Goal: Task Accomplishment & Management: Manage account settings

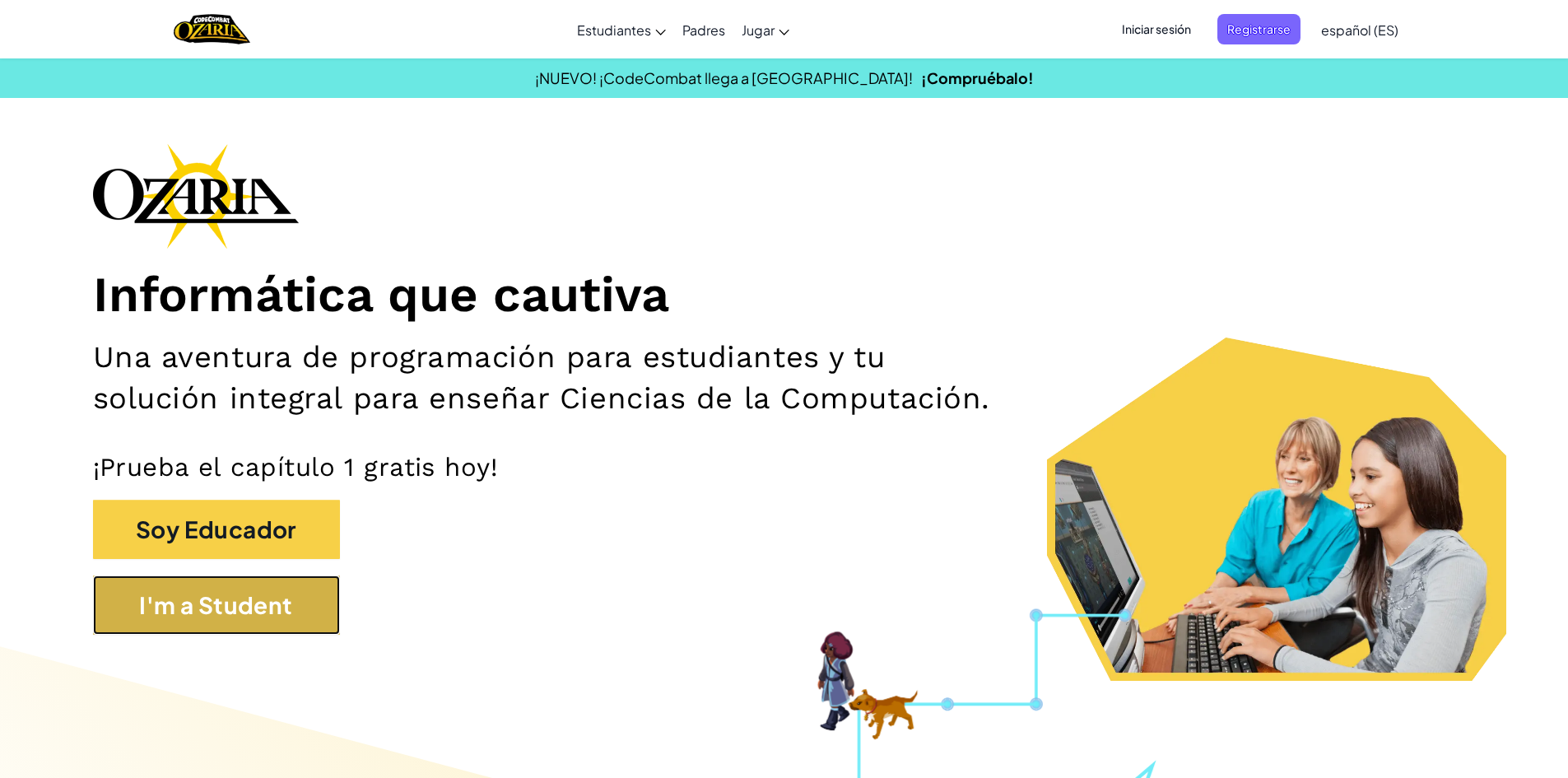
drag, startPoint x: 458, startPoint y: 106, endPoint x: 276, endPoint y: 605, distance: 531.2
click at [276, 605] on button "I'm a Student" at bounding box center [216, 605] width 247 height 59
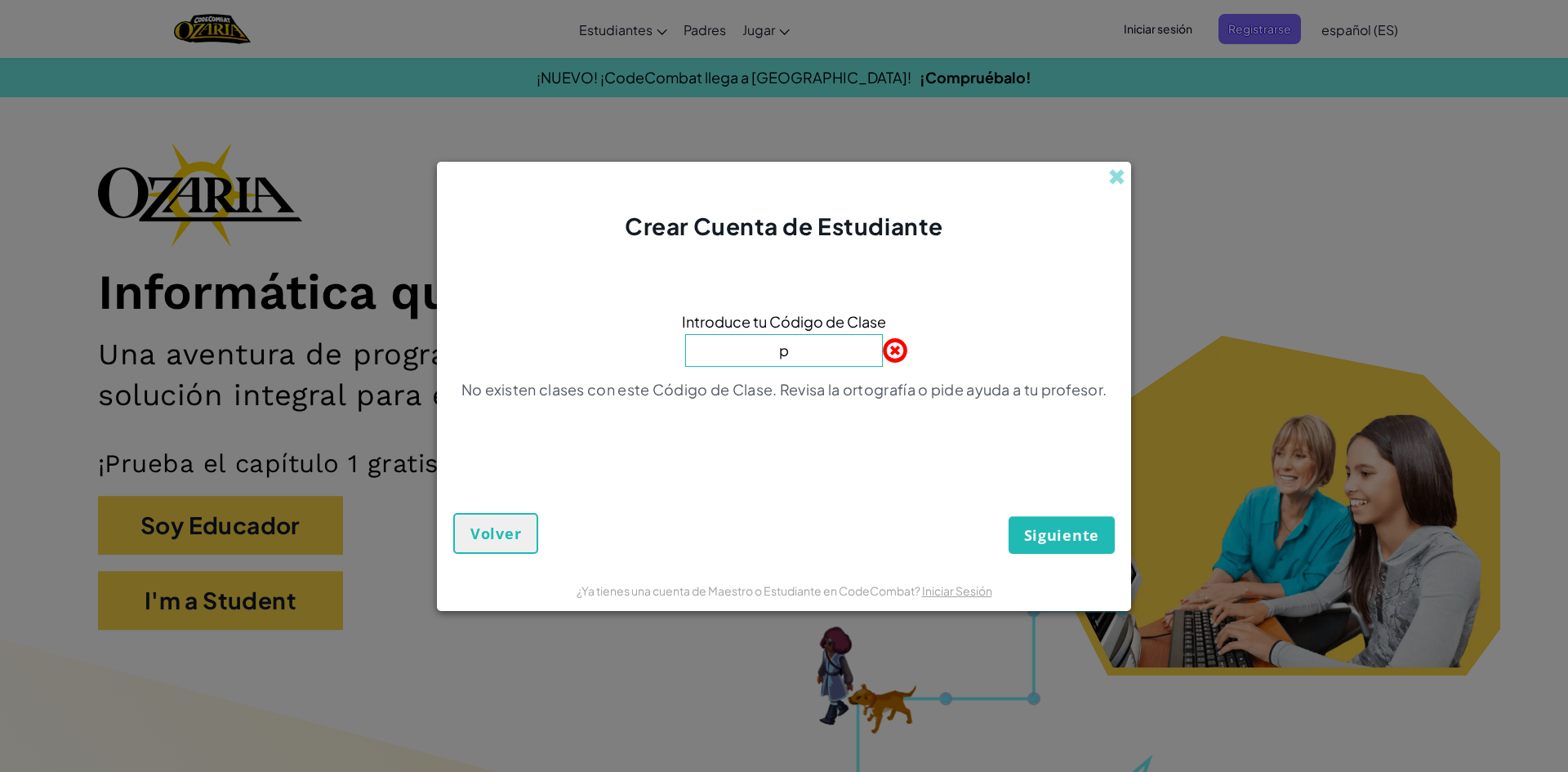
type input "PlaceBeanSoft"
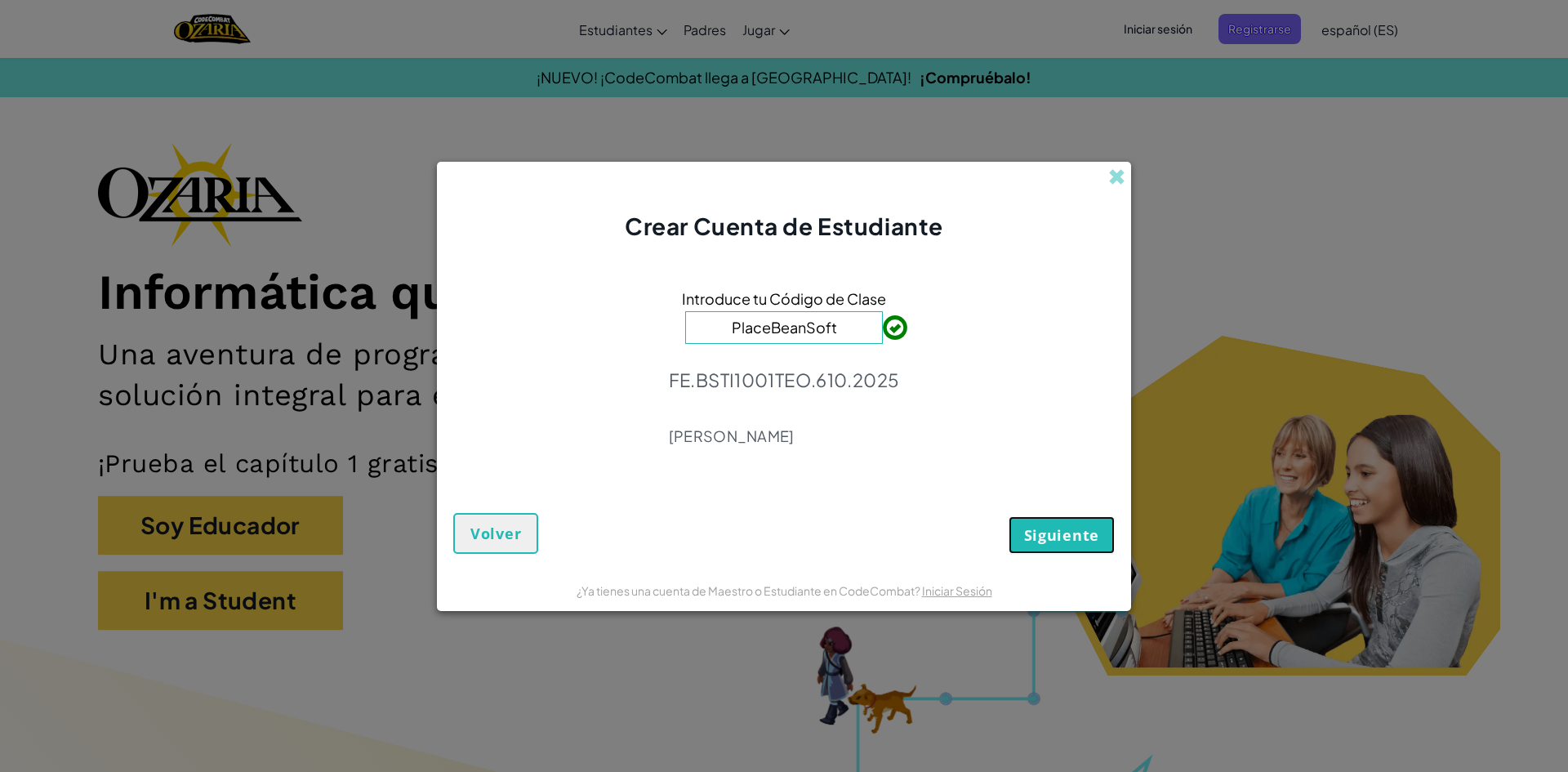
click at [1079, 551] on button "Siguiente" at bounding box center [1062, 535] width 106 height 37
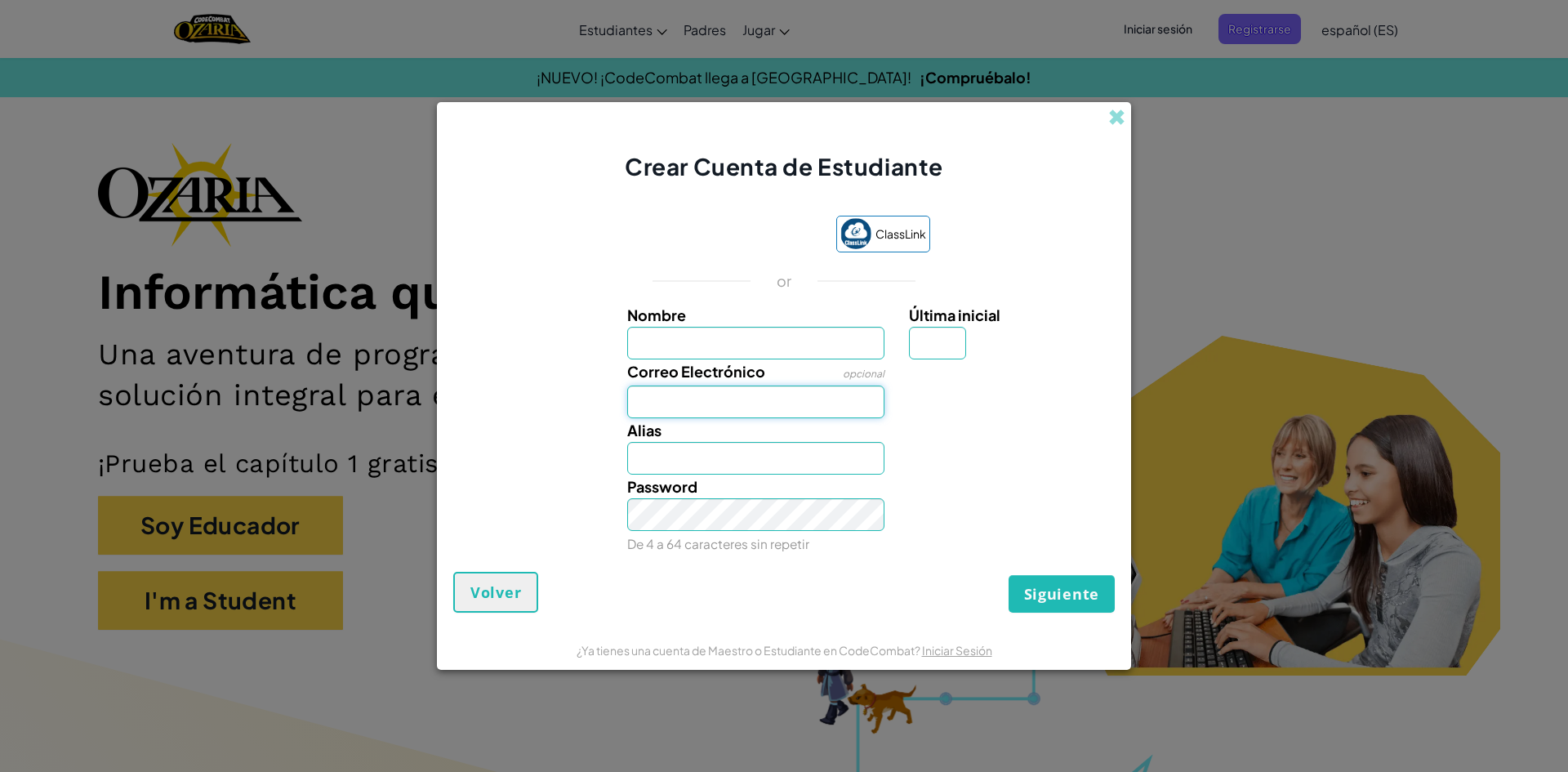
click at [756, 406] on input "Correo Electrónico" at bounding box center [756, 402] width 258 height 33
type input "[EMAIL_ADDRESS][DOMAIN_NAME]"
click at [972, 408] on link "Iniciar Sesión" at bounding box center [968, 407] width 70 height 15
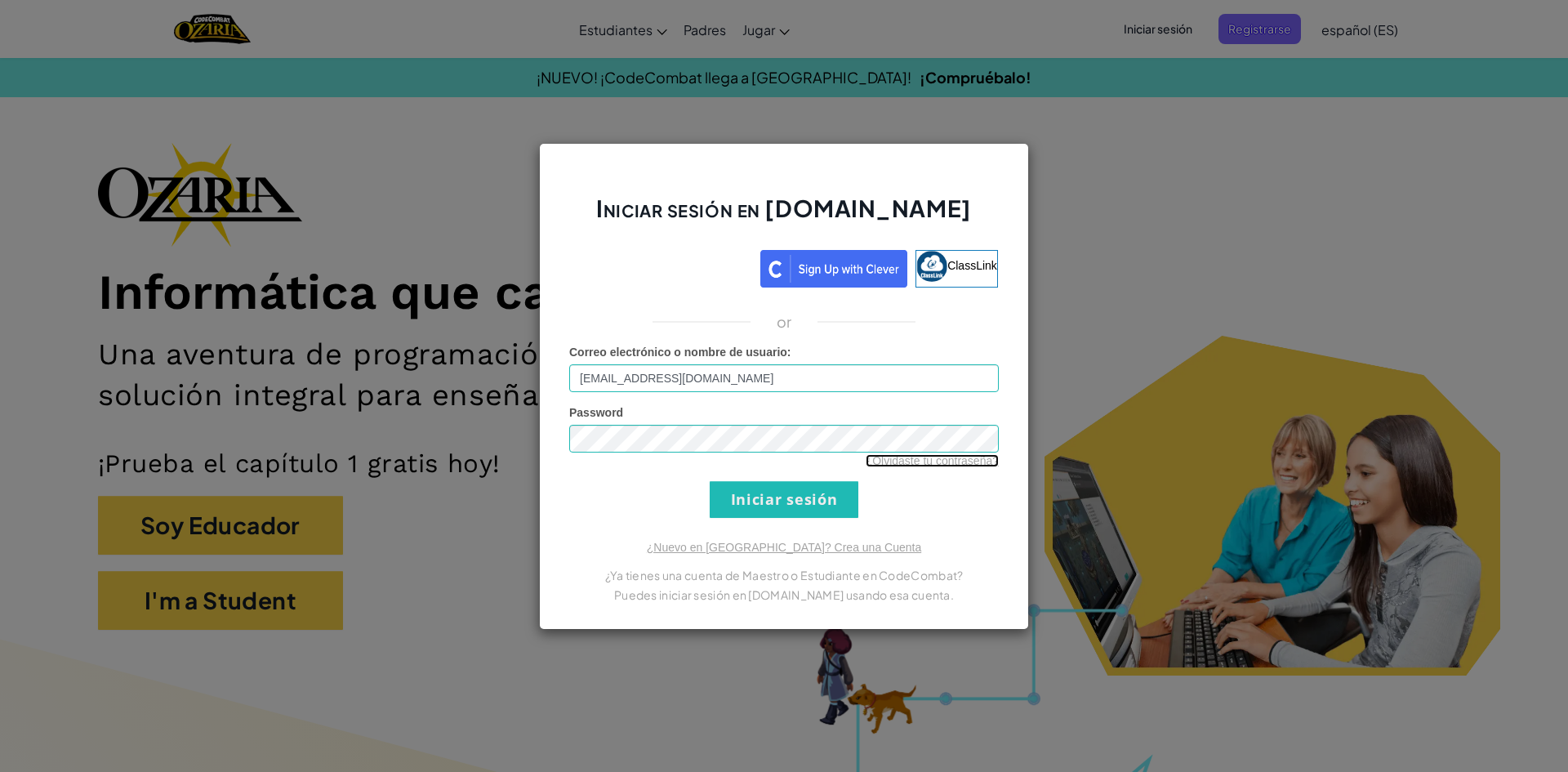
click at [950, 454] on link "¿Olvidaste tu contraseña?" at bounding box center [932, 461] width 133 height 13
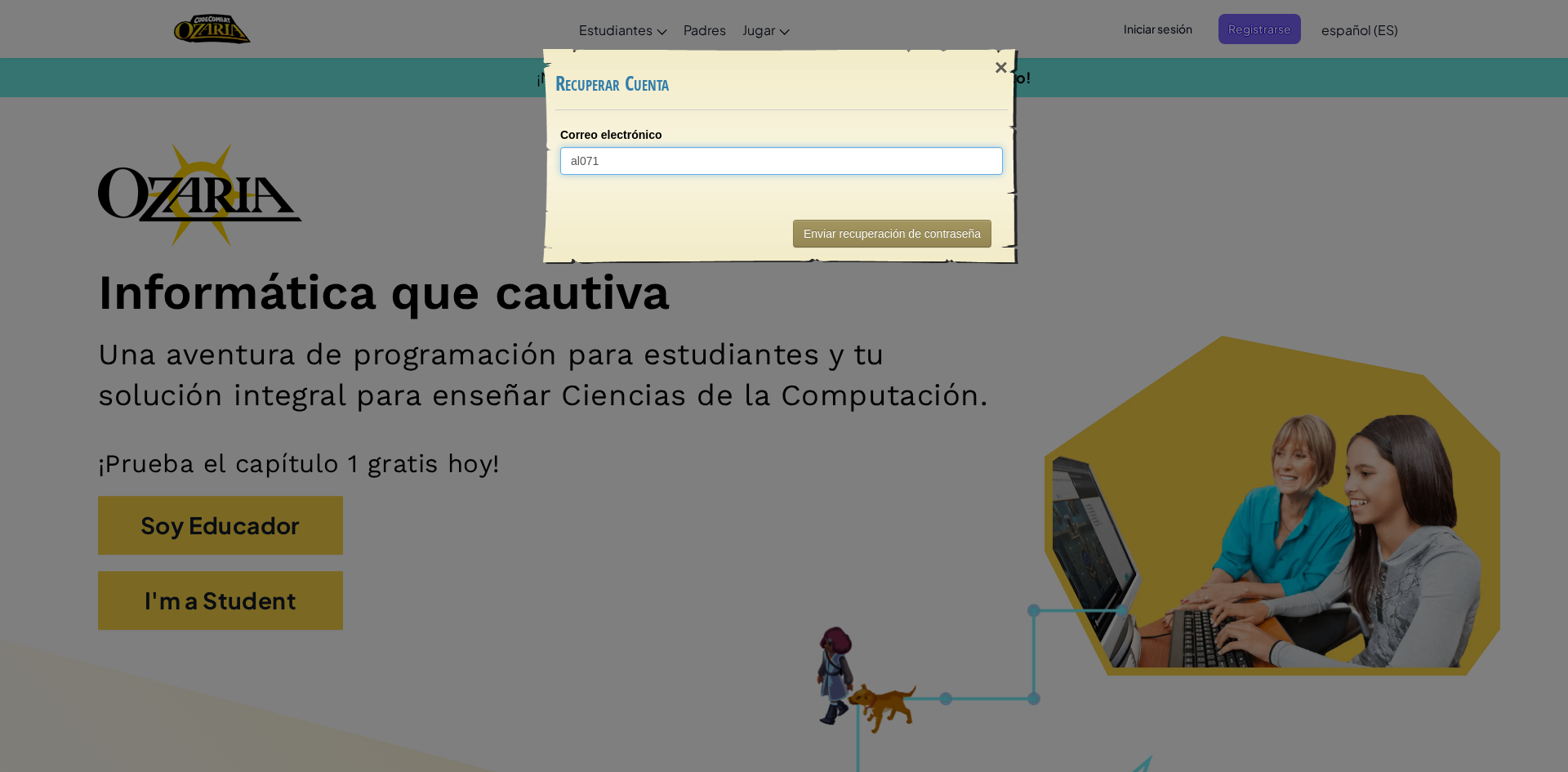
type input "al0718"
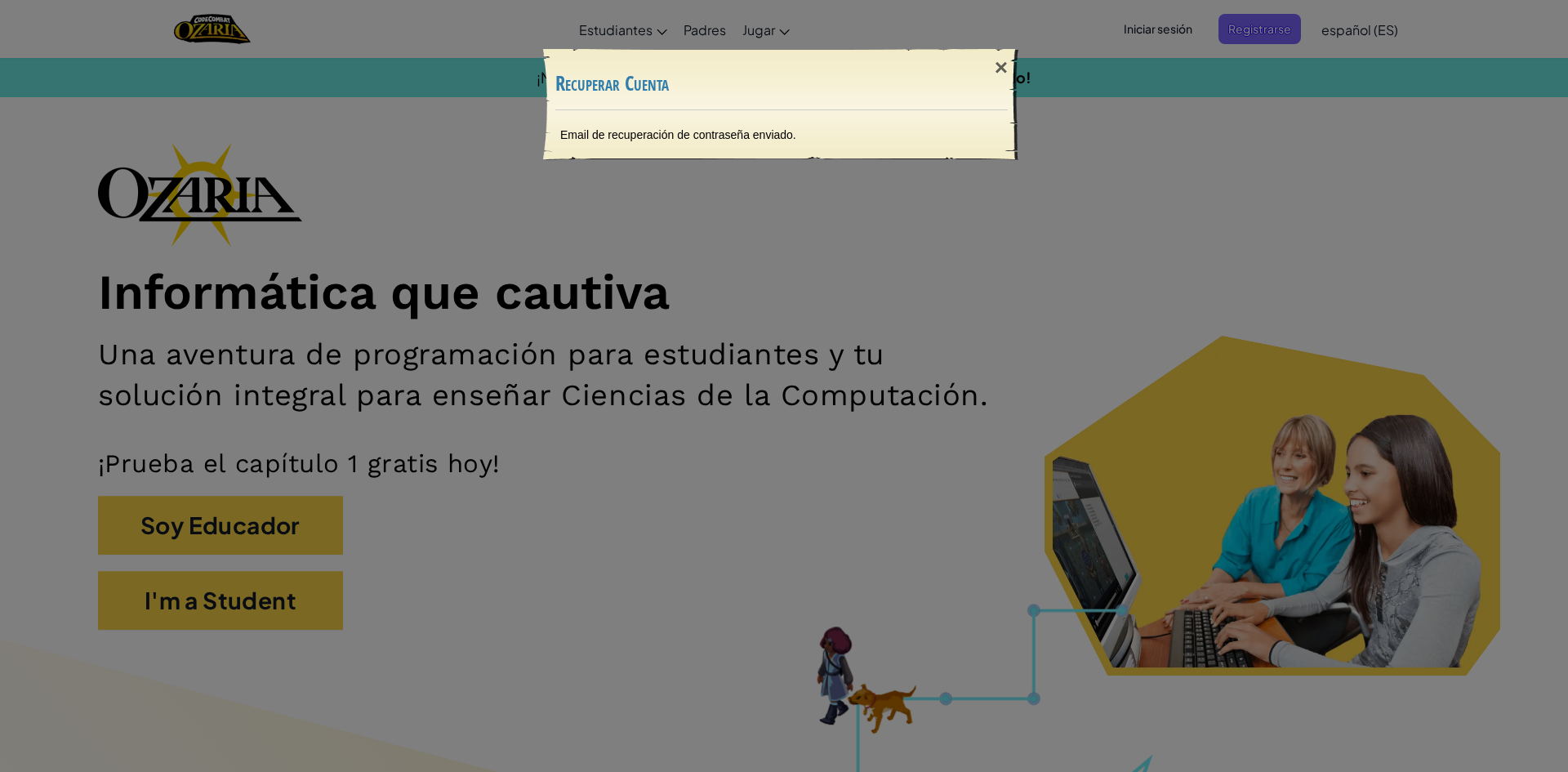
drag, startPoint x: 33, startPoint y: 265, endPoint x: 74, endPoint y: 223, distance: 58.7
click at [59, 243] on div "× Recuperar Cuenta Email de recuperación de contraseña enviado. Enviando..." at bounding box center [784, 386] width 1568 height 772
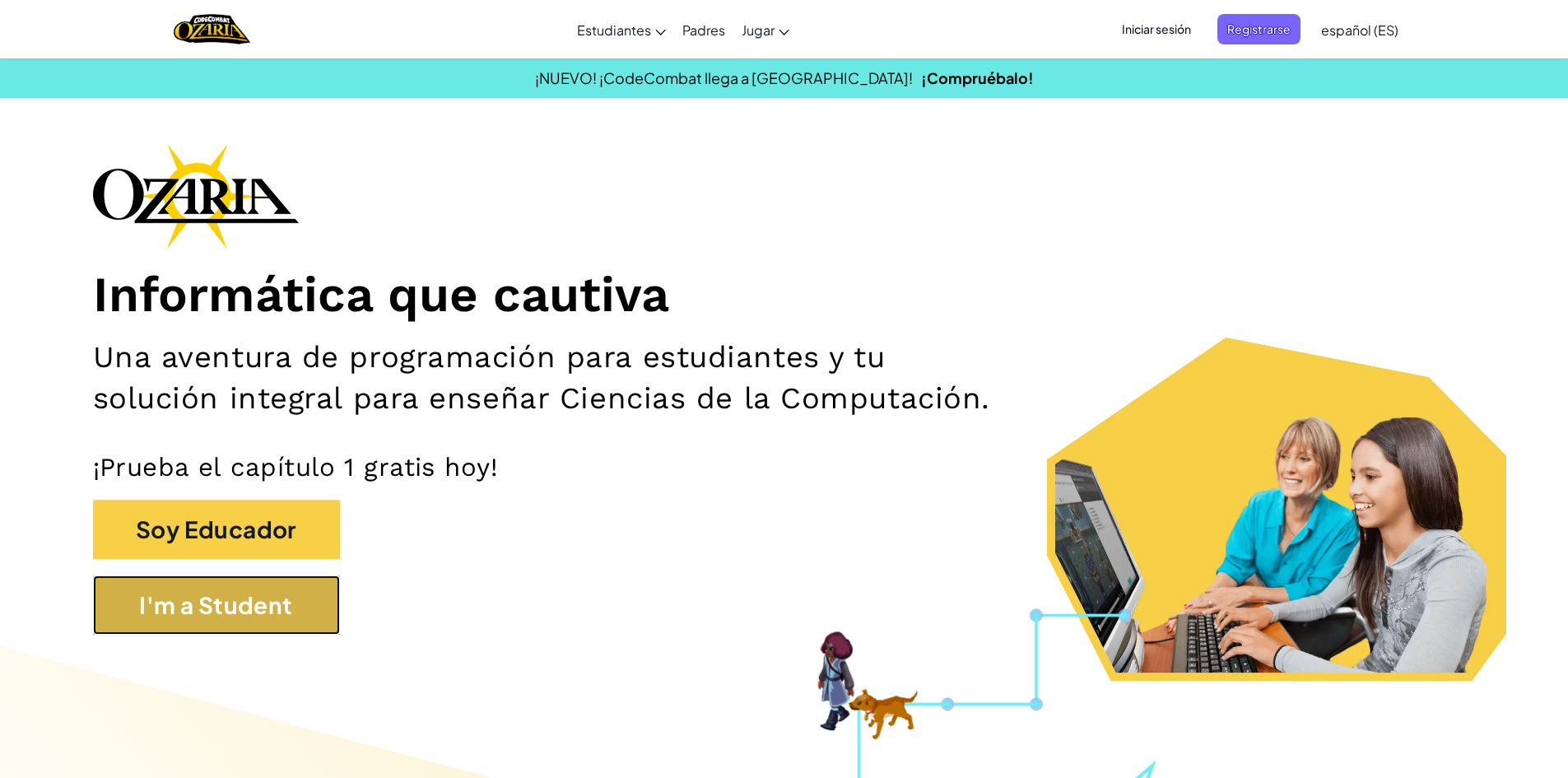
click at [257, 632] on button "I'm a Student" at bounding box center [216, 605] width 247 height 59
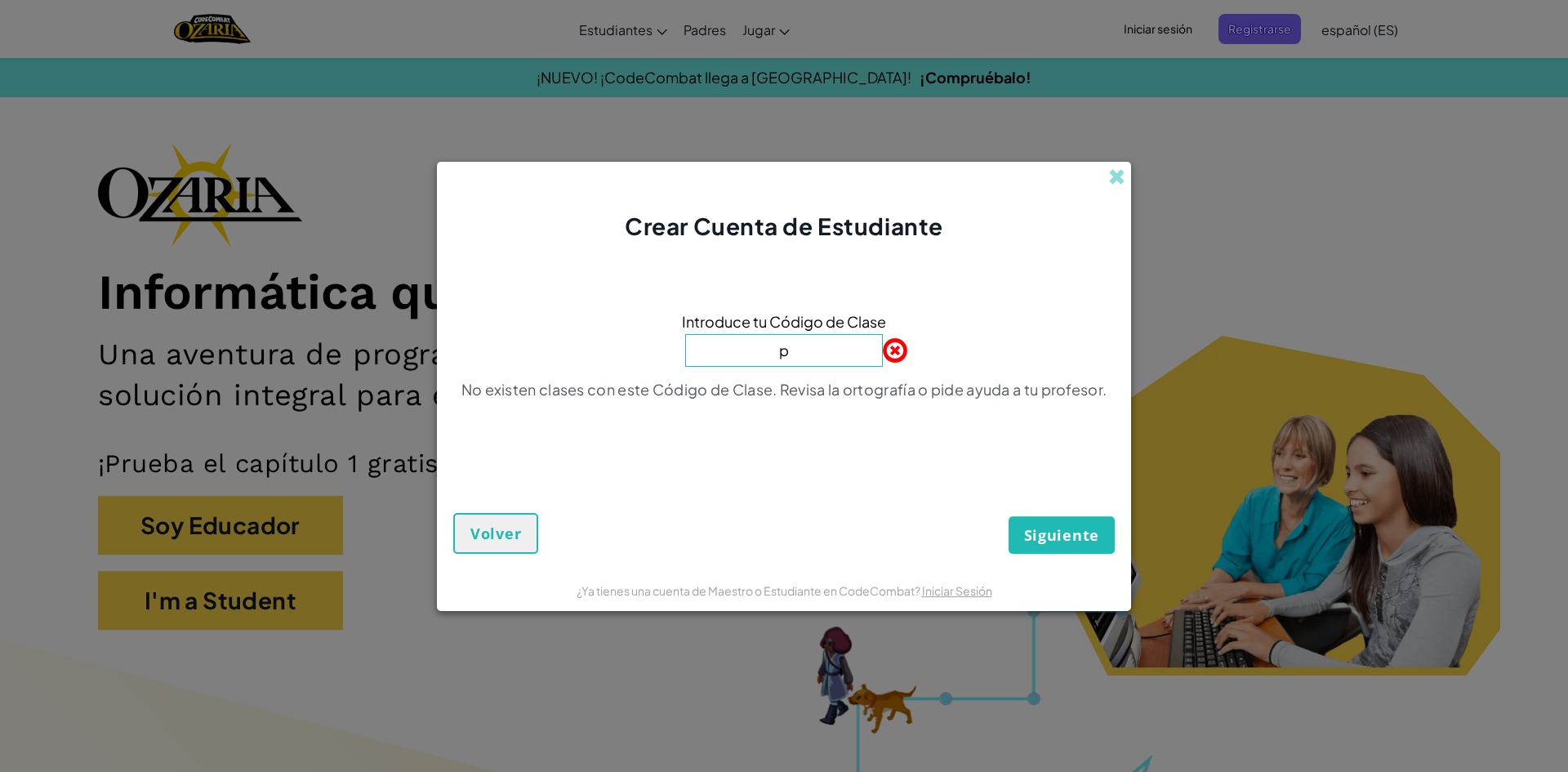
type input "PlaceBeanSoft"
click at [1073, 537] on span "Siguiente" at bounding box center [1062, 535] width 75 height 20
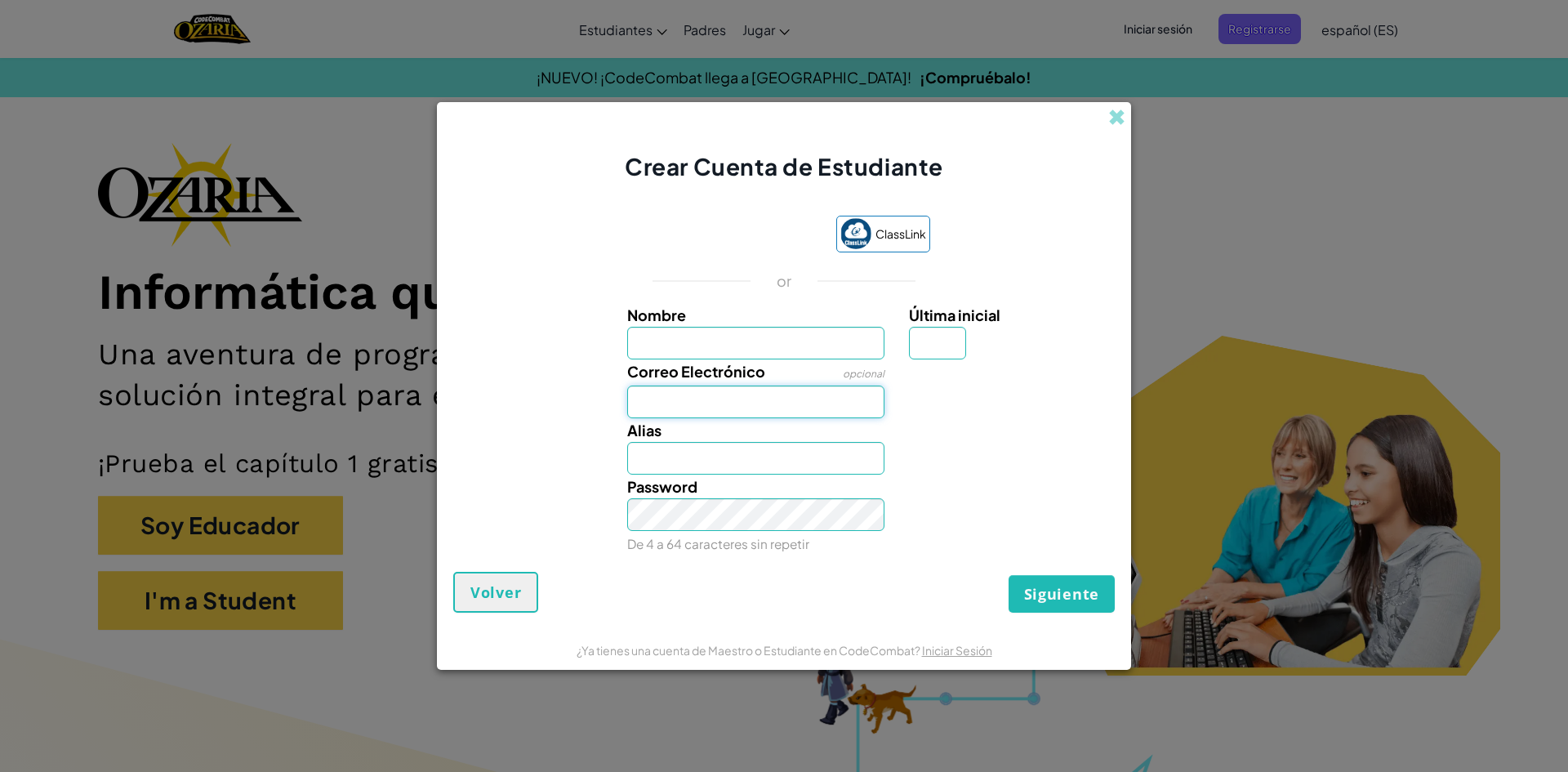
click at [811, 409] on input "Correo Electrónico" at bounding box center [756, 402] width 258 height 33
type input "[EMAIL_ADDRESS][DOMAIN_NAME]"
click at [766, 447] on input "Alias" at bounding box center [756, 458] width 258 height 33
click at [960, 404] on link "Iniciar Sesión" at bounding box center [968, 407] width 70 height 15
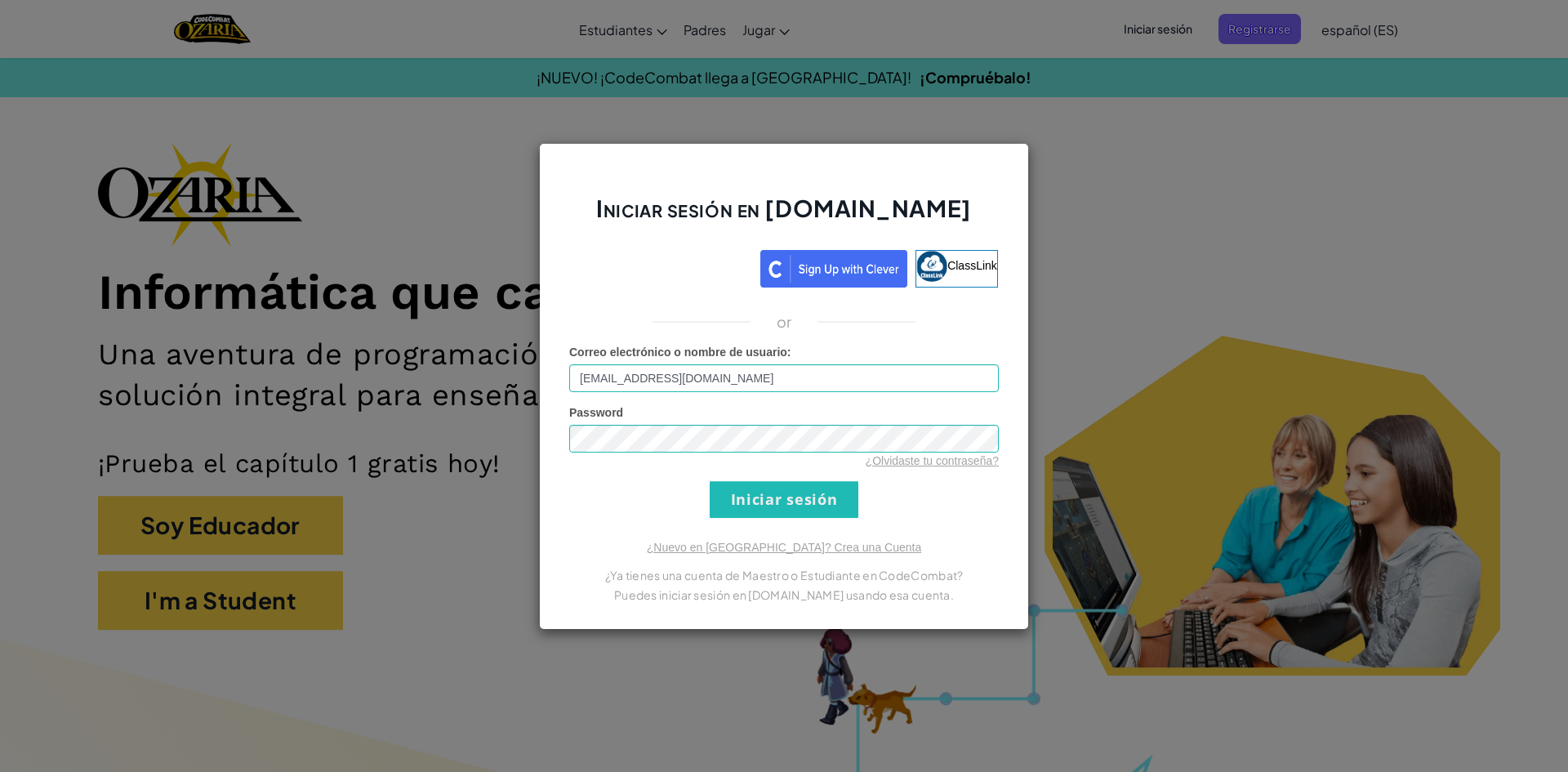
click at [668, 457] on div "¿Olvidaste tu contraseña?" at bounding box center [784, 461] width 429 height 16
click at [744, 500] on input "Iniciar sesión" at bounding box center [784, 499] width 149 height 36
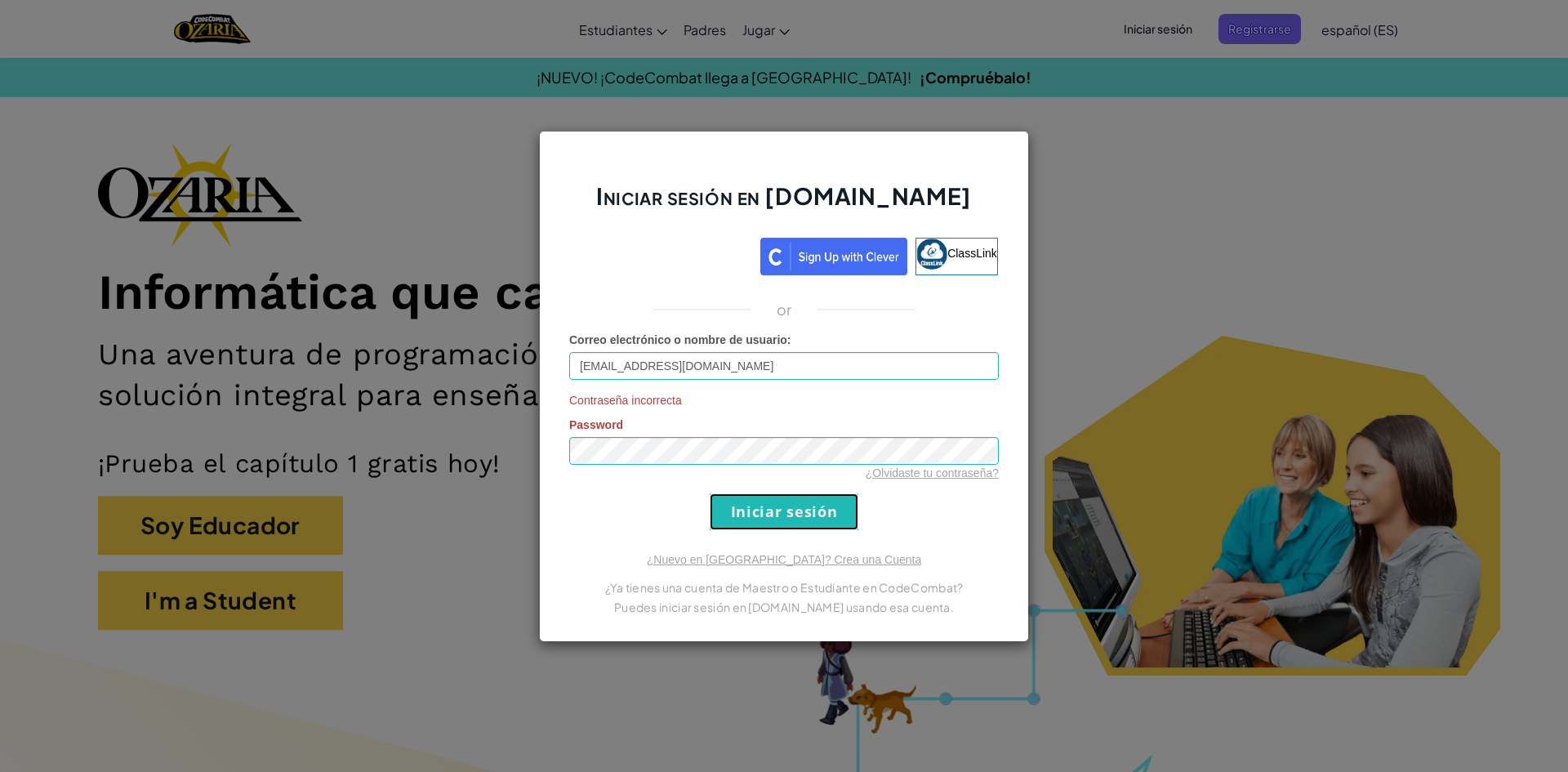
click at [754, 501] on input "Iniciar sesión" at bounding box center [784, 511] width 149 height 36
